Goal: Transaction & Acquisition: Purchase product/service

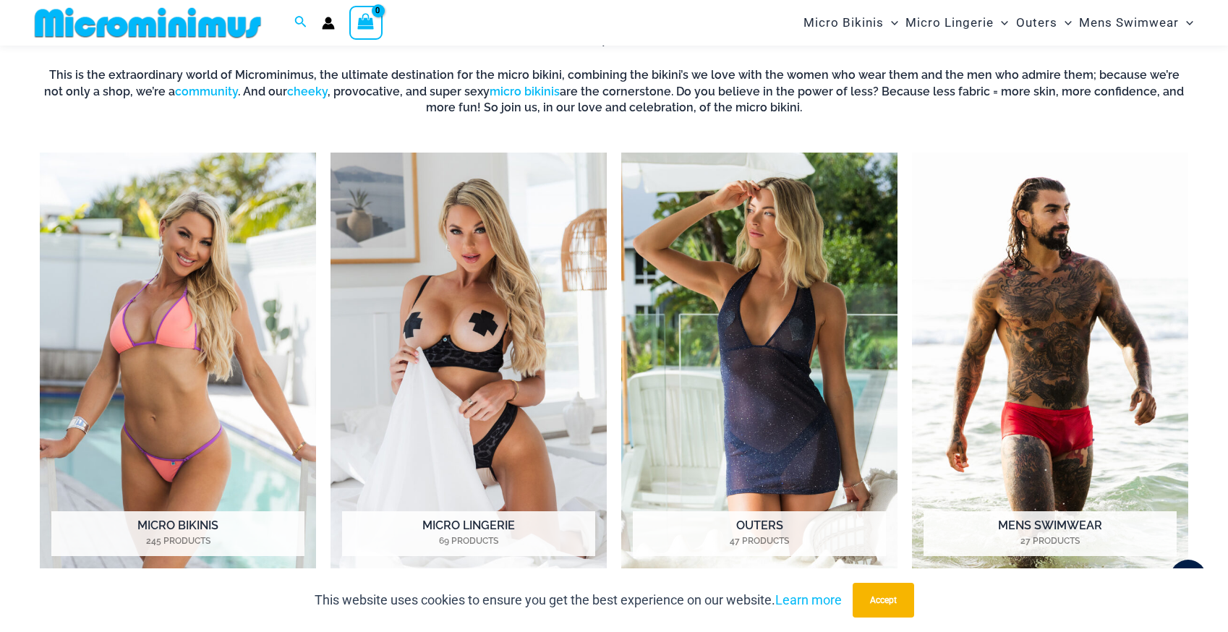
scroll to position [604, 0]
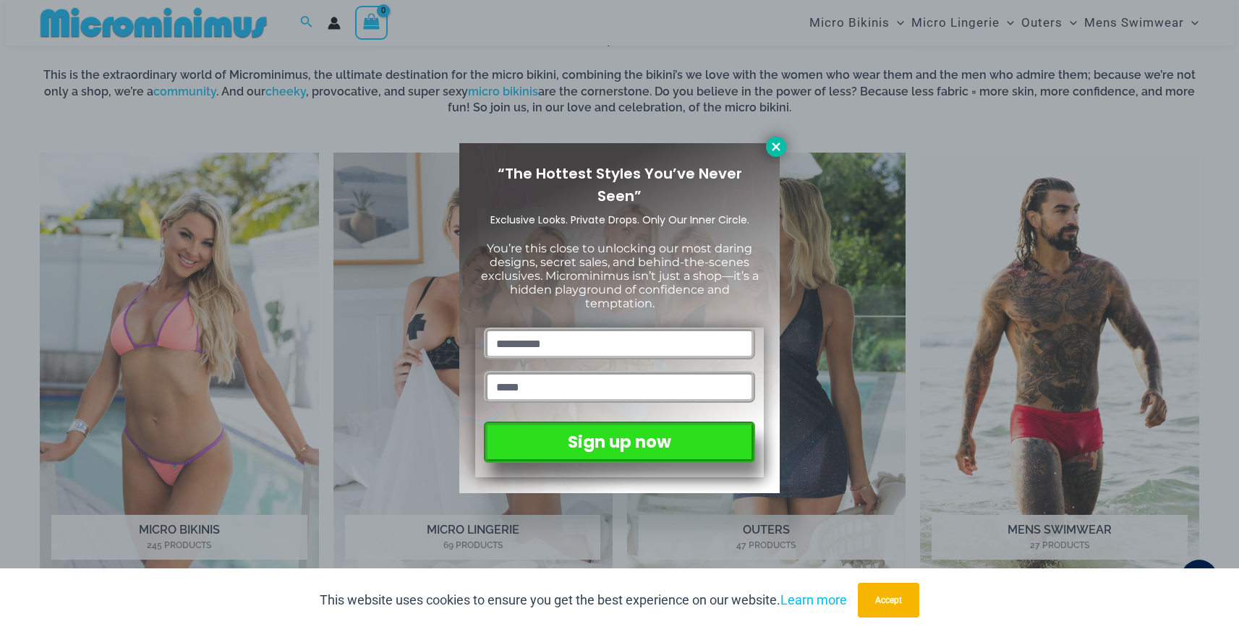
click at [778, 146] on icon at bounding box center [776, 146] width 13 height 13
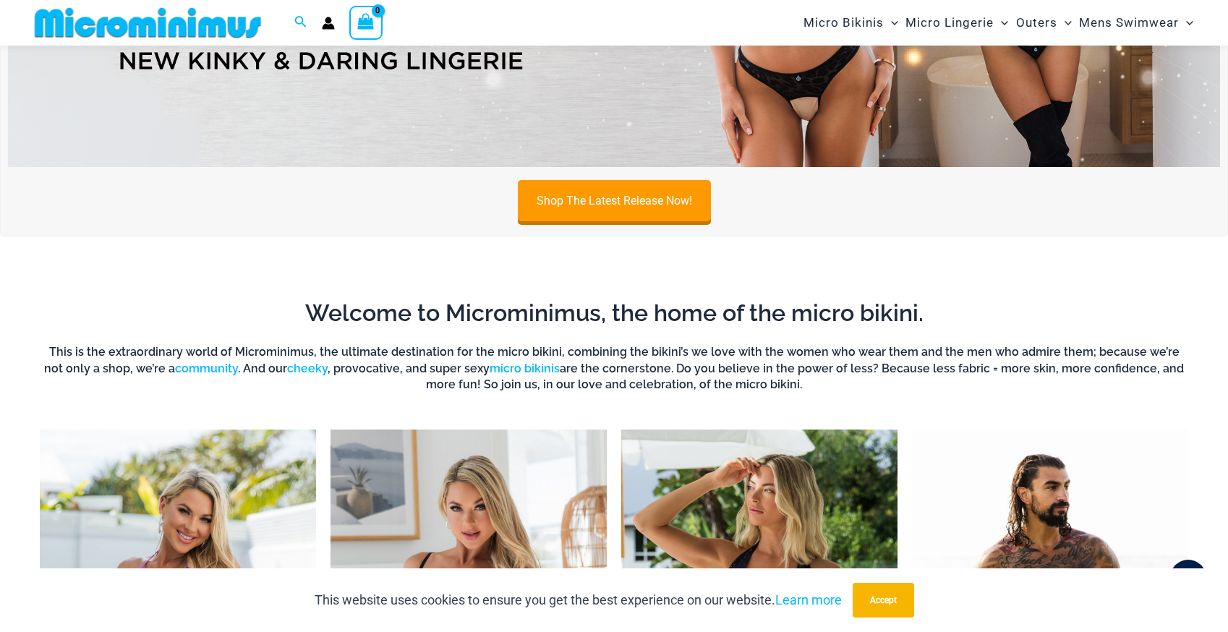
scroll to position [0, 0]
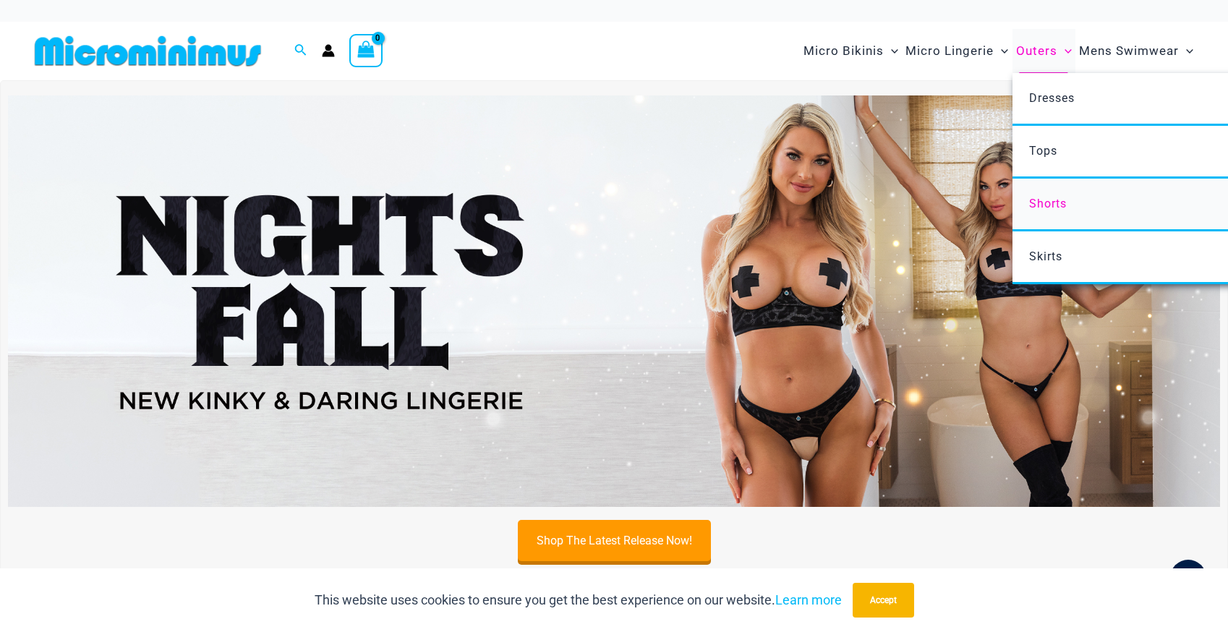
click at [1054, 198] on span "Shorts" at bounding box center [1048, 204] width 38 height 14
